Goal: Task Accomplishment & Management: Complete application form

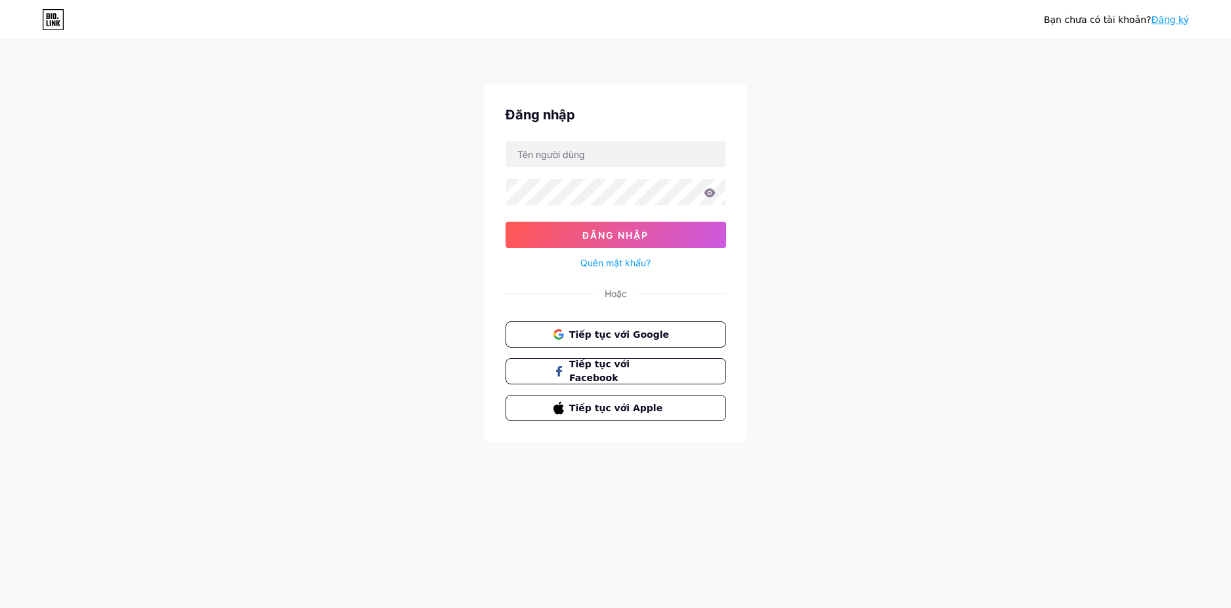
click at [612, 335] on font "Tiếp tục với Google" at bounding box center [619, 335] width 100 height 11
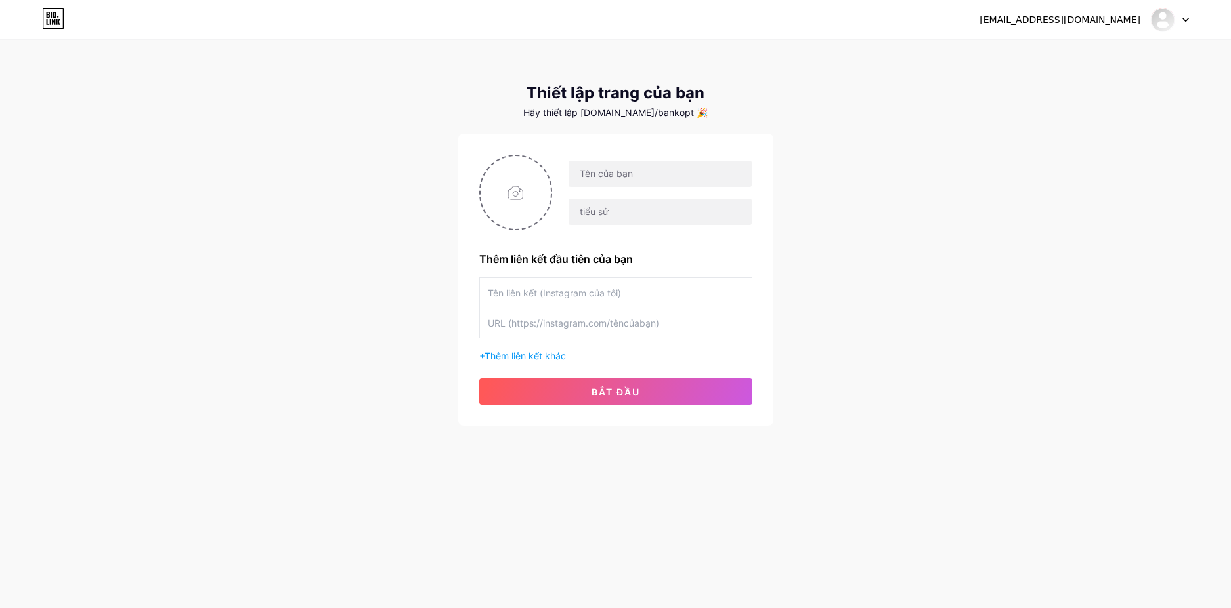
click at [975, 288] on div "[EMAIL_ADDRESS][DOMAIN_NAME] Bảng điều khiển Đăng xuất Thiết lập trang của bạn …" at bounding box center [615, 234] width 1231 height 468
